Goal: Task Accomplishment & Management: Manage account settings

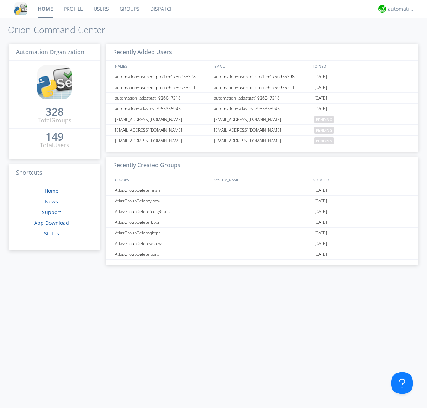
click at [129, 9] on link "Groups" at bounding box center [129, 9] width 31 height 18
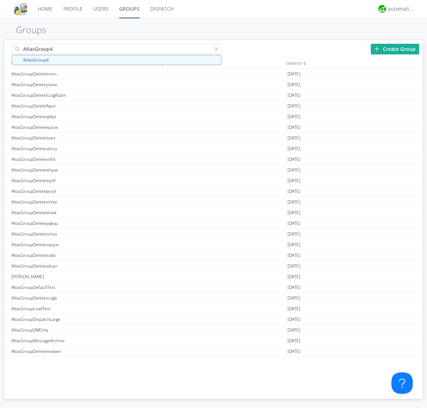
type input "AtlasGroup4"
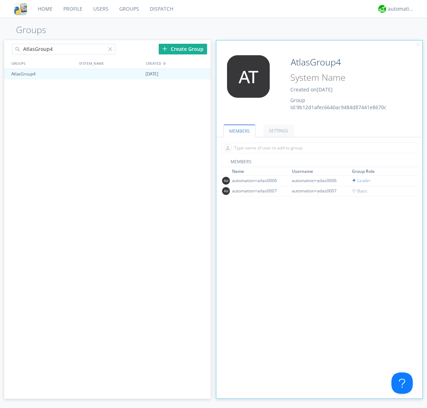
click at [277, 131] on link "SETTINGS" at bounding box center [278, 130] width 31 height 12
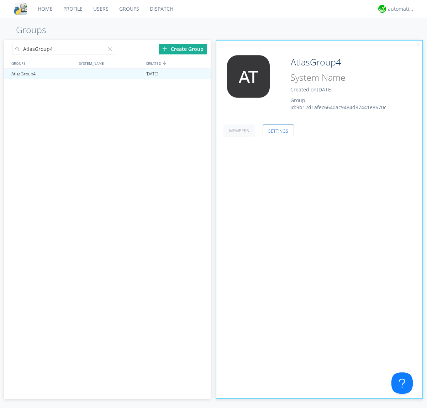
click at [0, 0] on span at bounding box center [0, 0] width 0 height 0
click at [0, 0] on input "radio" at bounding box center [0, 0] width 0 height 0
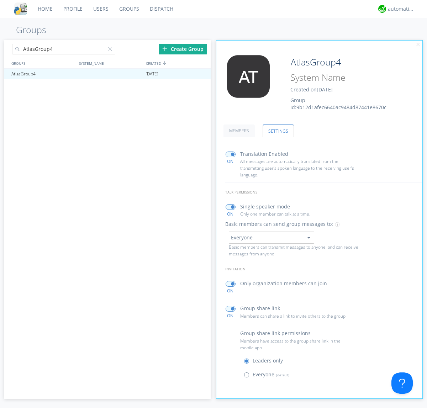
click at [248, 376] on span at bounding box center [248, 376] width 9 height 9
click at [0, 0] on input "radio" at bounding box center [0, 0] width 0 height 0
click at [399, 9] on div "automation+atlas" at bounding box center [401, 8] width 27 height 7
